Goal: Find specific page/section: Find specific page/section

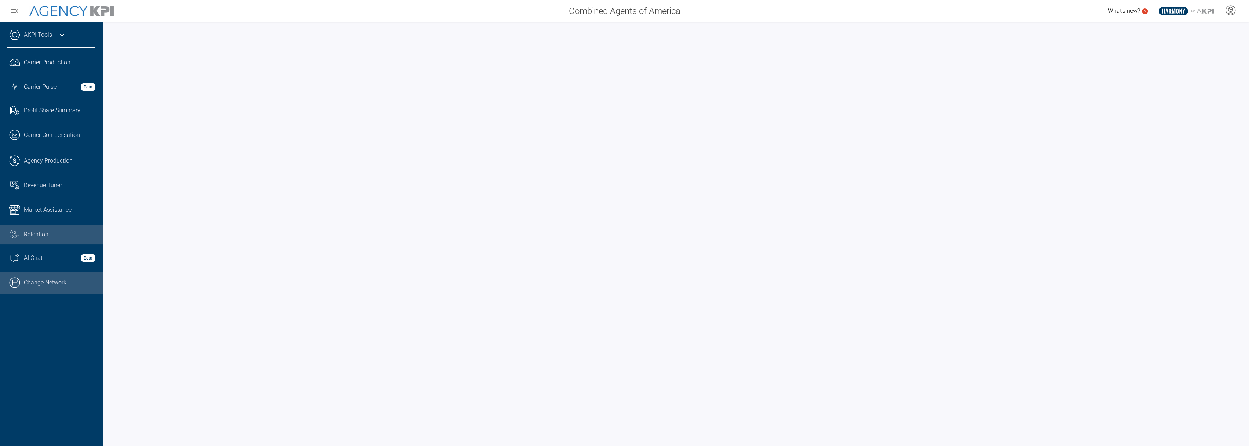
click at [56, 282] on link ".cls-1{fill:none;stroke:#000;stroke-linecap:round;stroke-linejoin:round;stroke-…" at bounding box center [51, 283] width 103 height 22
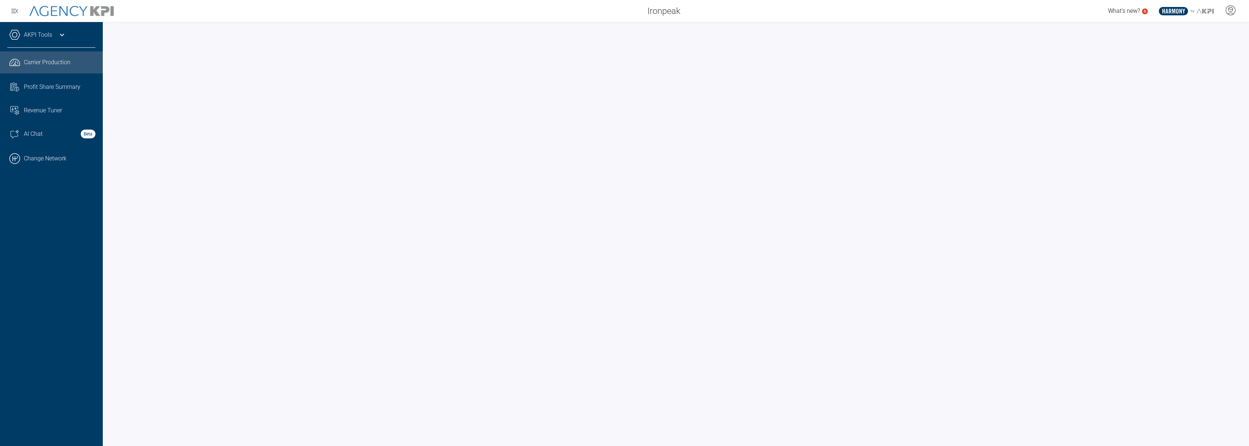
click at [62, 35] on icon at bounding box center [62, 34] width 9 height 9
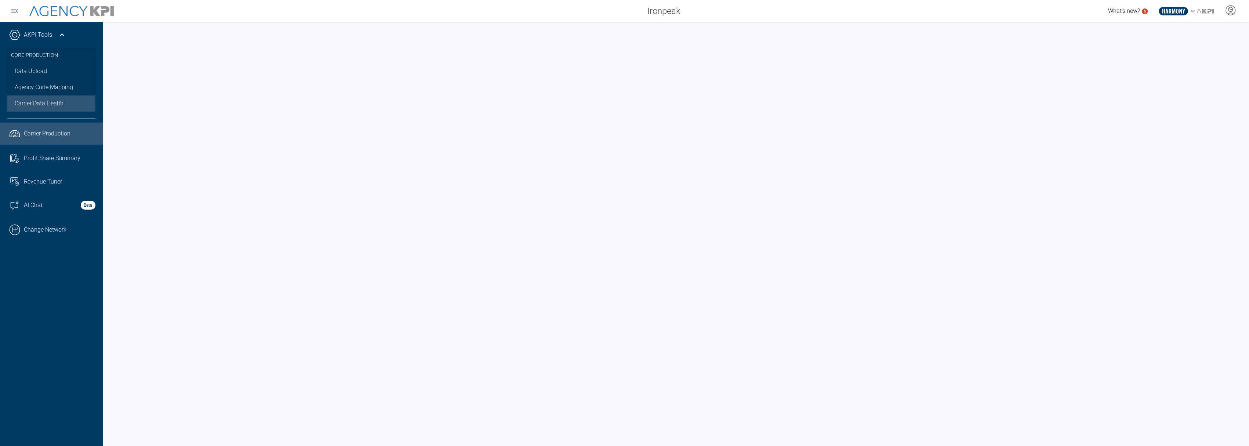
click at [44, 105] on span "Carrier Data Health" at bounding box center [39, 103] width 49 height 9
